Goal: Check status: Check status

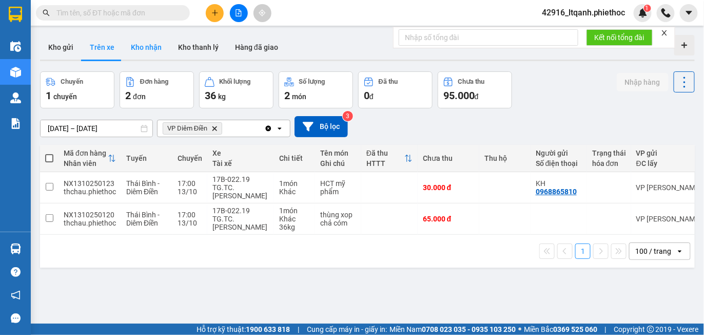
click at [142, 45] on button "Kho nhận" at bounding box center [146, 47] width 47 height 25
type input "[DATE] – [DATE]"
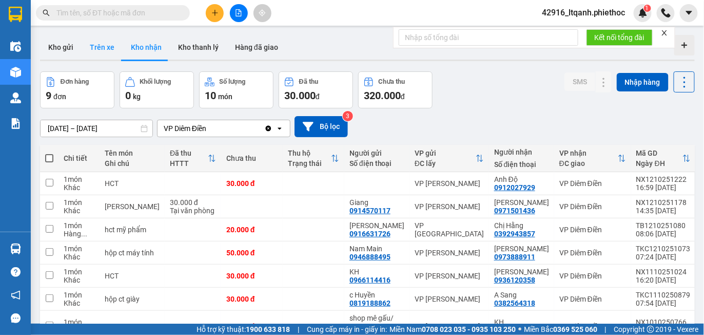
click at [100, 43] on button "Trên xe" at bounding box center [102, 47] width 41 height 25
type input "[DATE] – [DATE]"
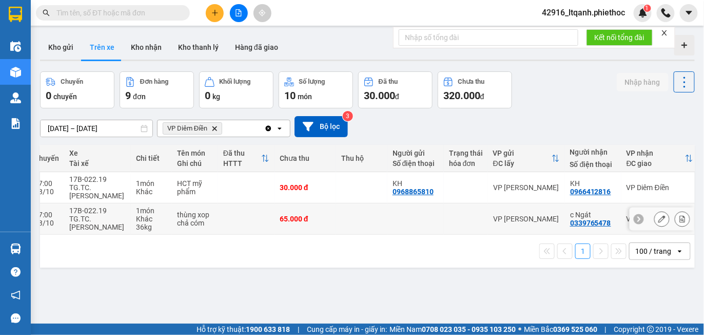
scroll to position [0, 192]
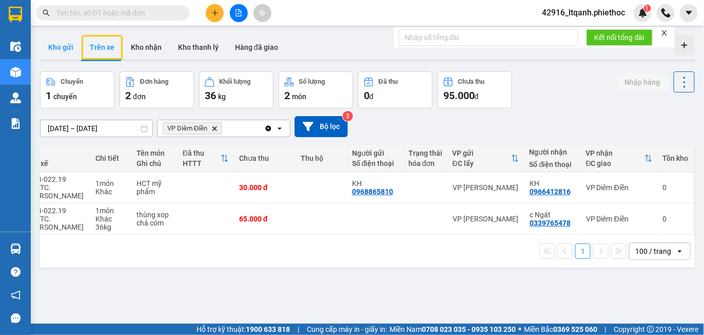
click at [62, 56] on button "Kho gửi" at bounding box center [61, 47] width 42 height 25
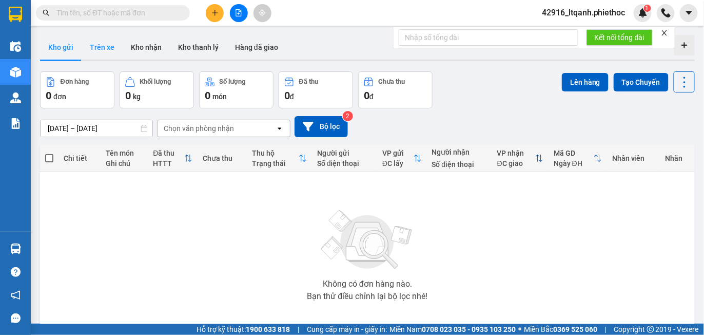
click at [102, 53] on button "Trên xe" at bounding box center [102, 47] width 41 height 25
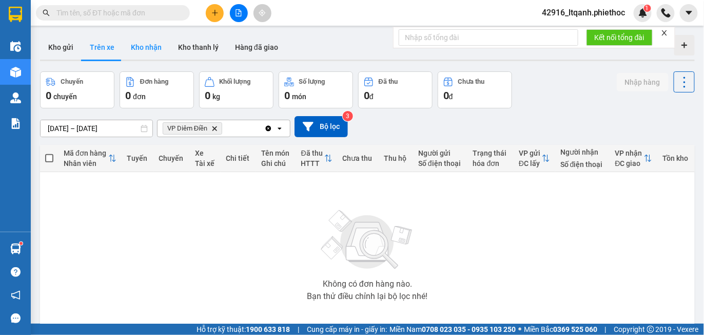
click at [150, 48] on button "Kho nhận" at bounding box center [146, 47] width 47 height 25
type input "[DATE] – [DATE]"
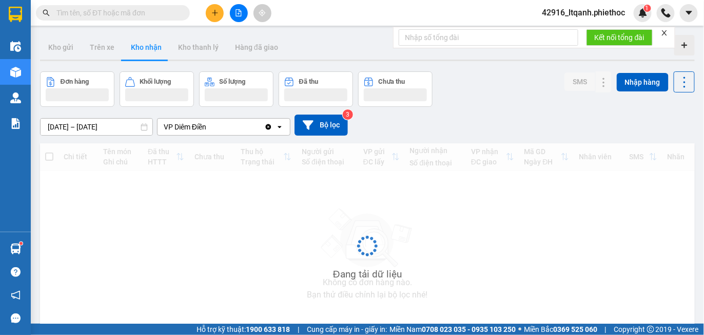
click at [149, 47] on button "Kho nhận" at bounding box center [146, 47] width 47 height 25
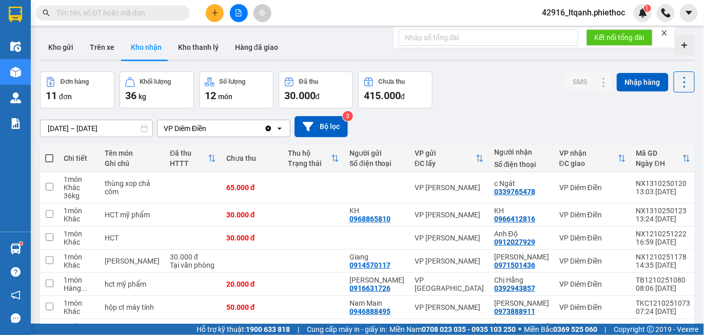
drag, startPoint x: 149, startPoint y: 47, endPoint x: 493, endPoint y: 107, distance: 348.7
click at [493, 107] on div "Đơn hàng 11 đơn Khối lượng 36 kg Số lượng 12 món Đã thu 30.000 đ Chưa thu 415.0…" at bounding box center [367, 89] width 655 height 37
